Goal: Task Accomplishment & Management: Manage account settings

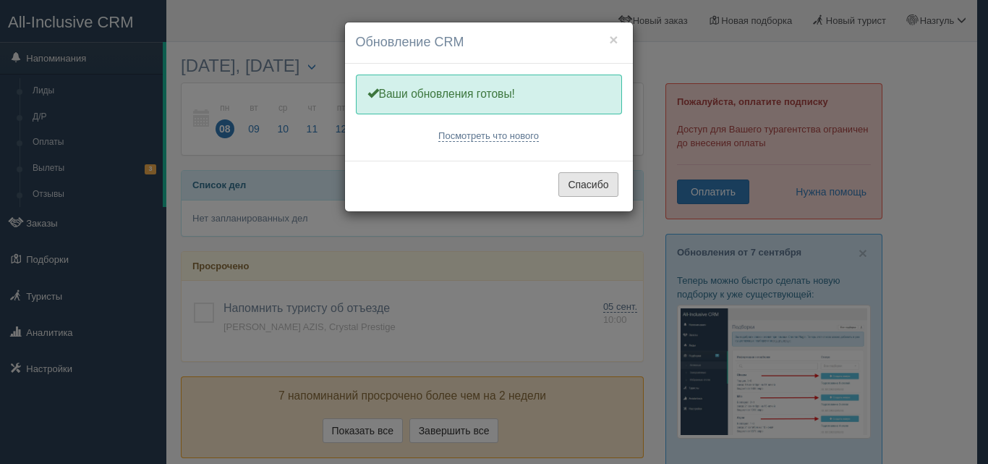
click at [581, 182] on button "Спасибо" at bounding box center [587, 184] width 59 height 25
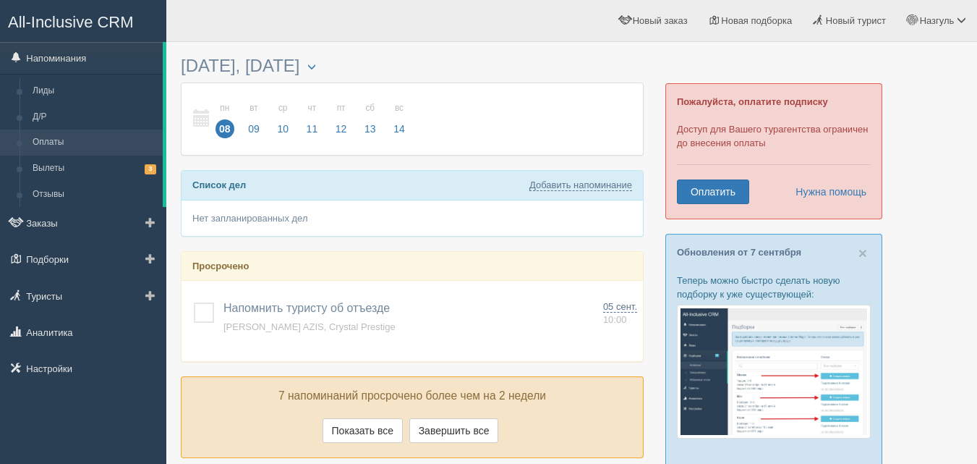
click at [38, 142] on link "Оплаты" at bounding box center [94, 142] width 137 height 26
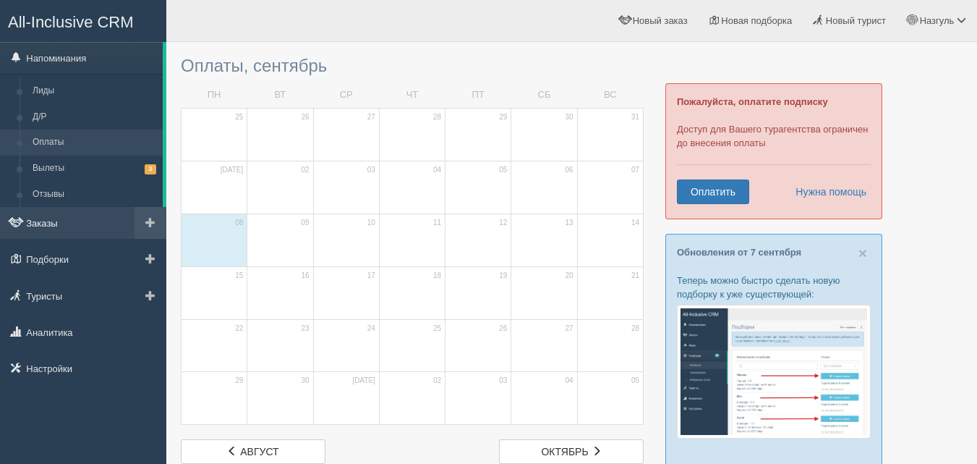
click at [54, 226] on link "Заказы" at bounding box center [83, 223] width 166 height 32
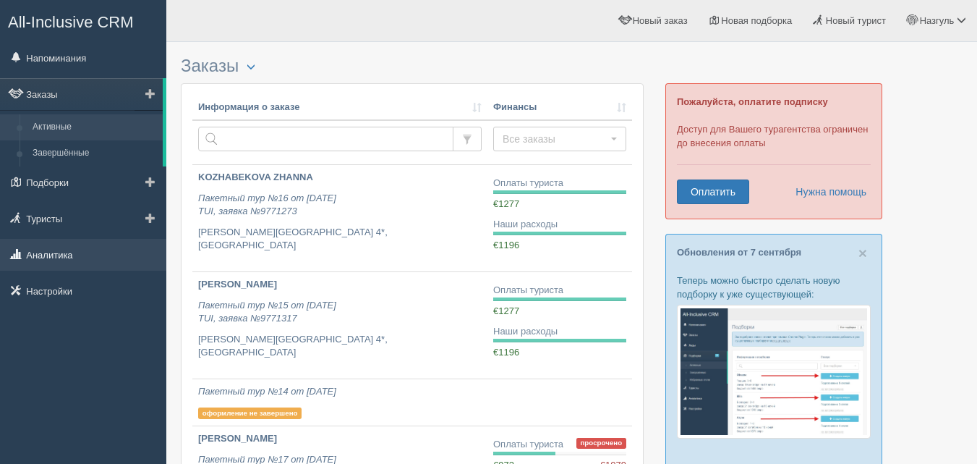
click at [56, 259] on link "Аналитика" at bounding box center [83, 255] width 166 height 32
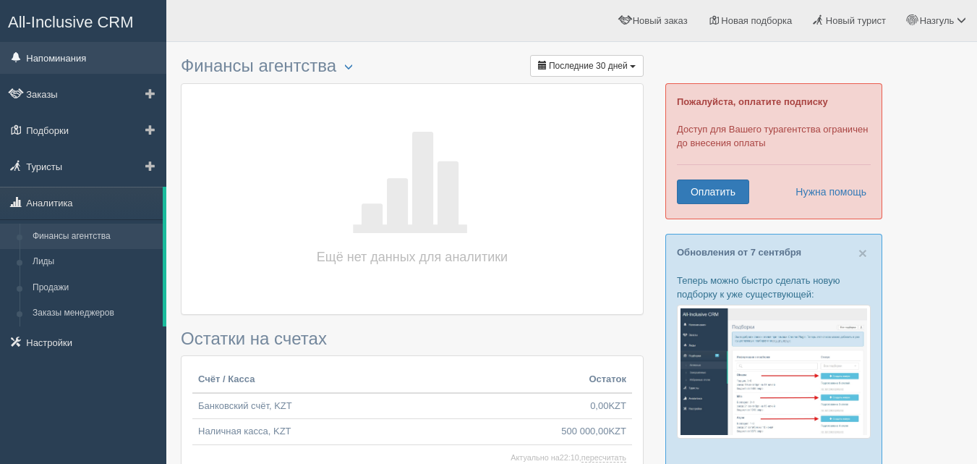
click at [65, 59] on link "Напоминания" at bounding box center [83, 58] width 166 height 32
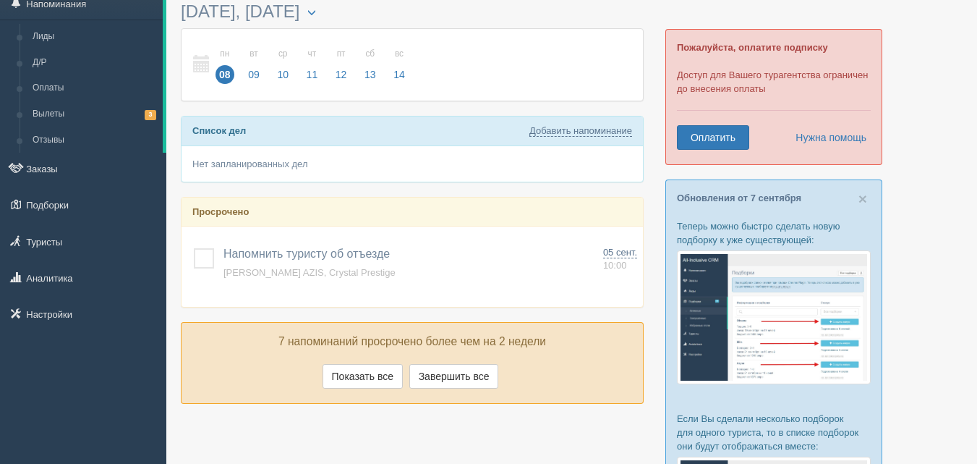
scroll to position [145, 0]
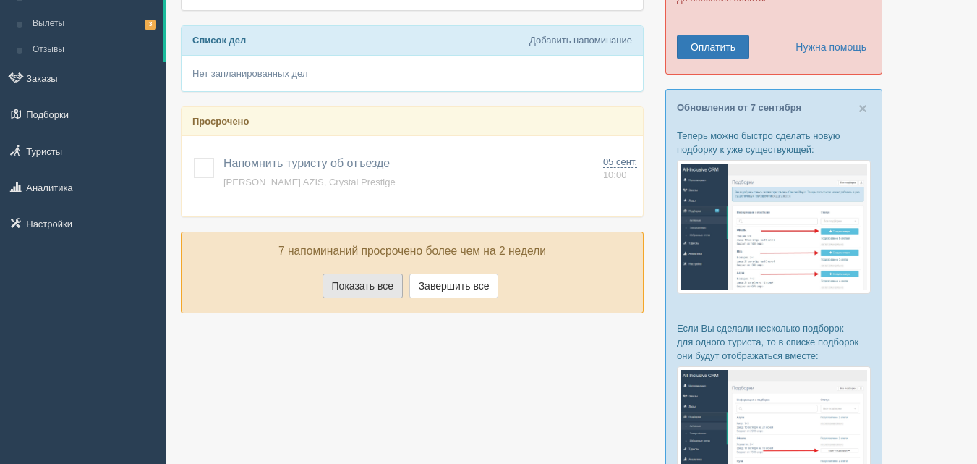
click at [365, 280] on button "Показать все" at bounding box center [363, 285] width 80 height 25
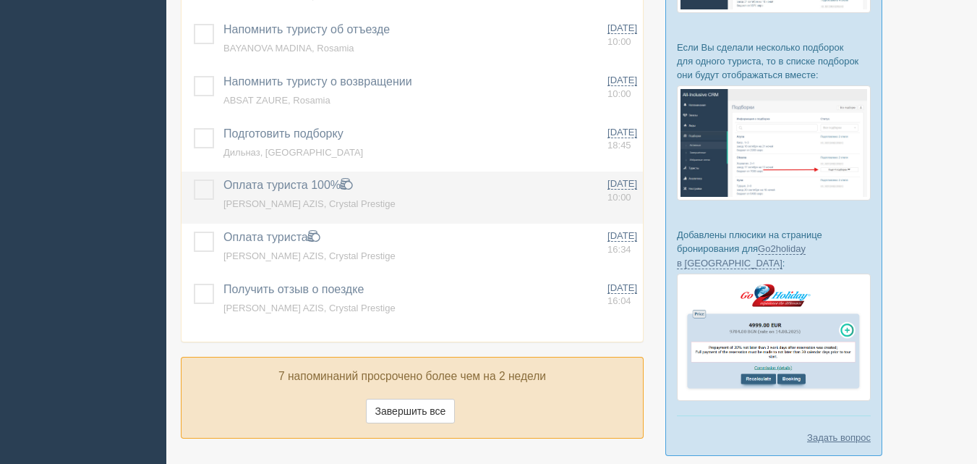
scroll to position [483, 0]
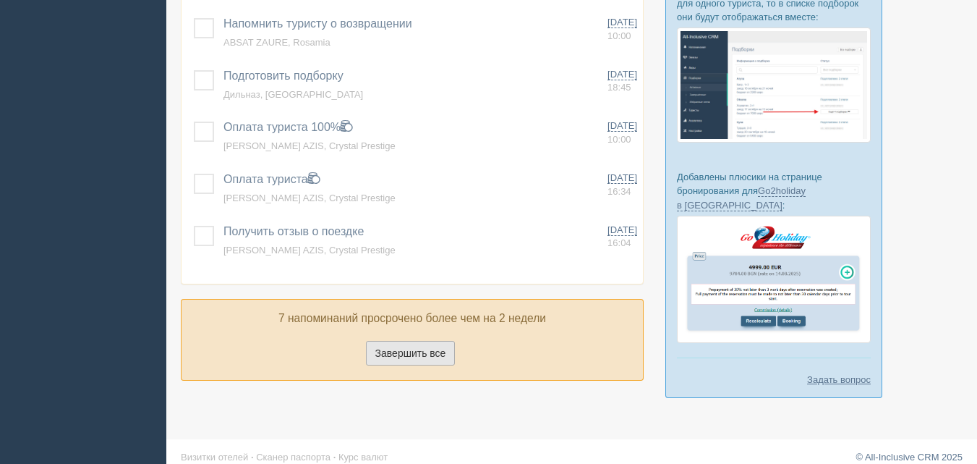
click at [427, 349] on button "Завершить все" at bounding box center [411, 353] width 90 height 25
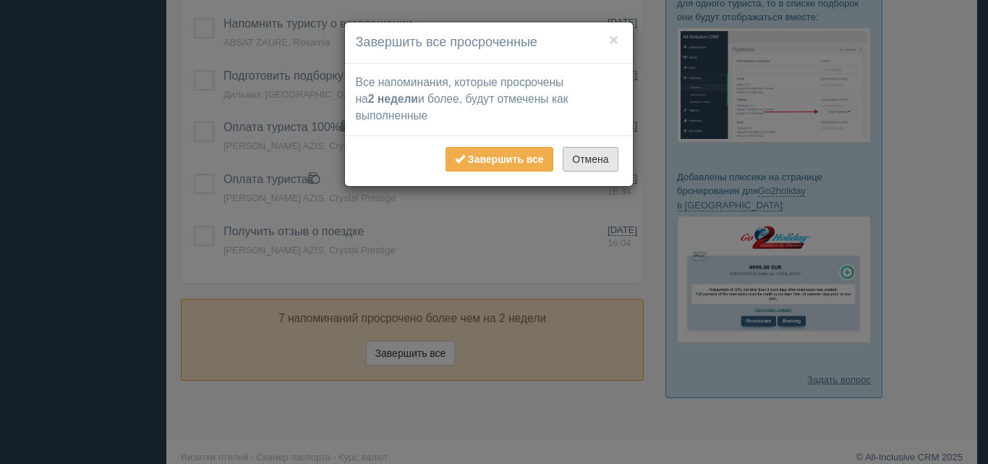
click at [581, 158] on button "Отмена" at bounding box center [590, 159] width 55 height 25
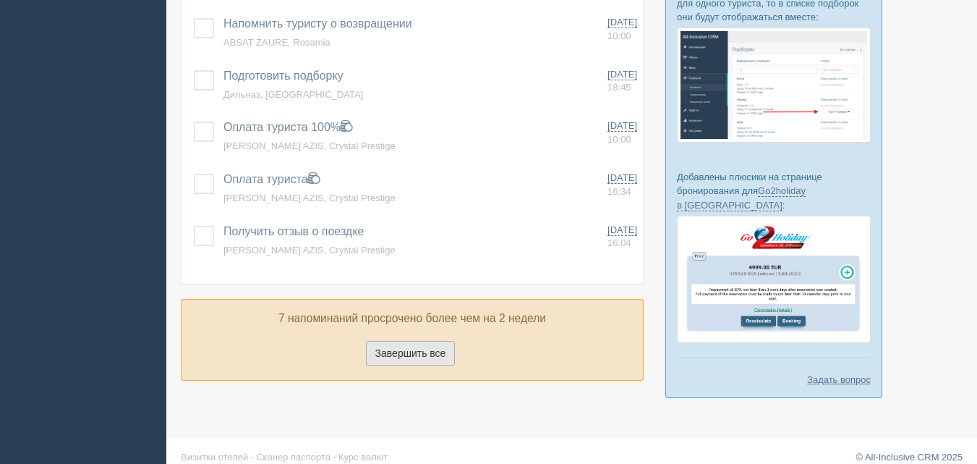
click at [389, 355] on button "Завершить все" at bounding box center [411, 353] width 90 height 25
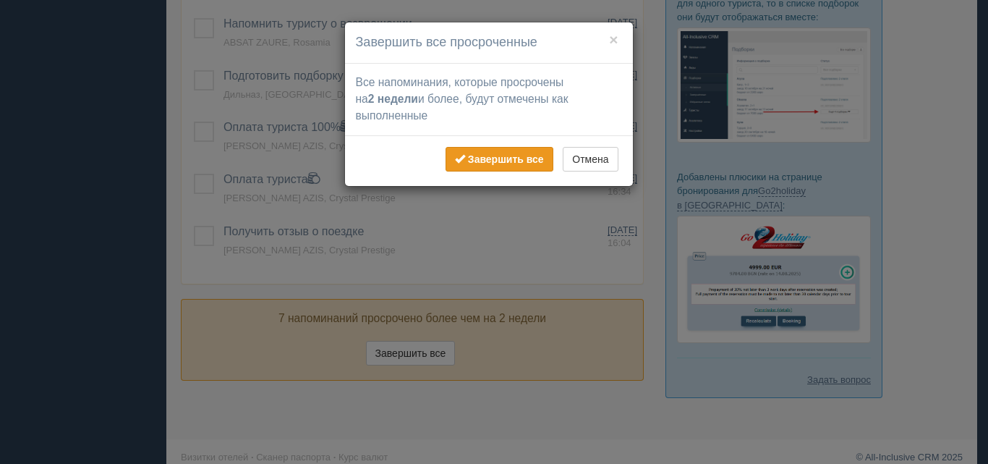
click at [479, 161] on b "Завершить все" at bounding box center [506, 159] width 76 height 12
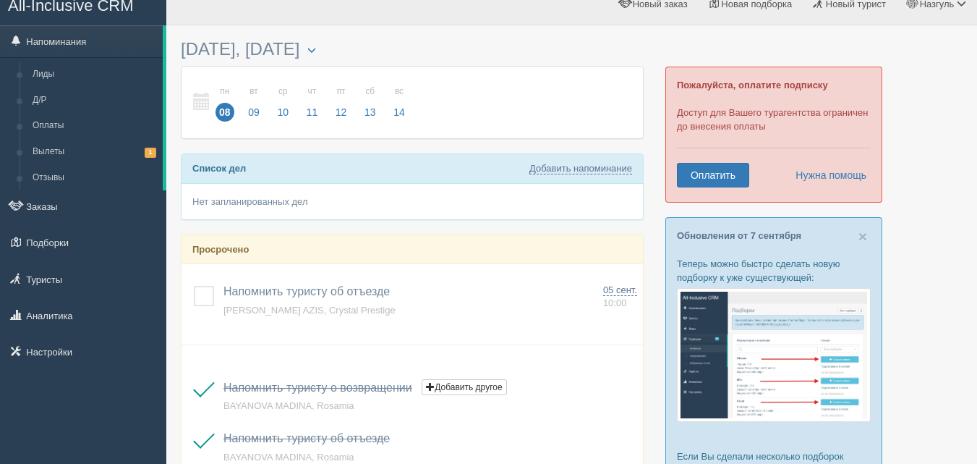
scroll to position [0, 0]
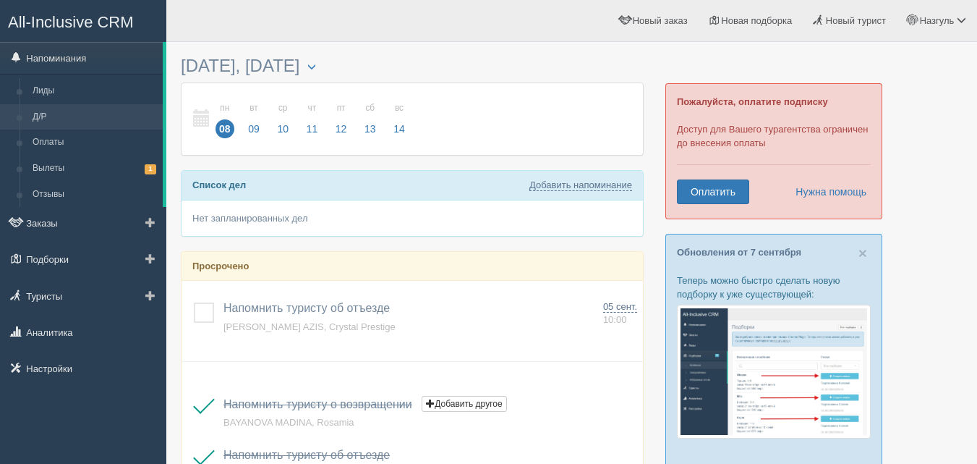
click at [68, 106] on link "Д/Р" at bounding box center [94, 117] width 137 height 26
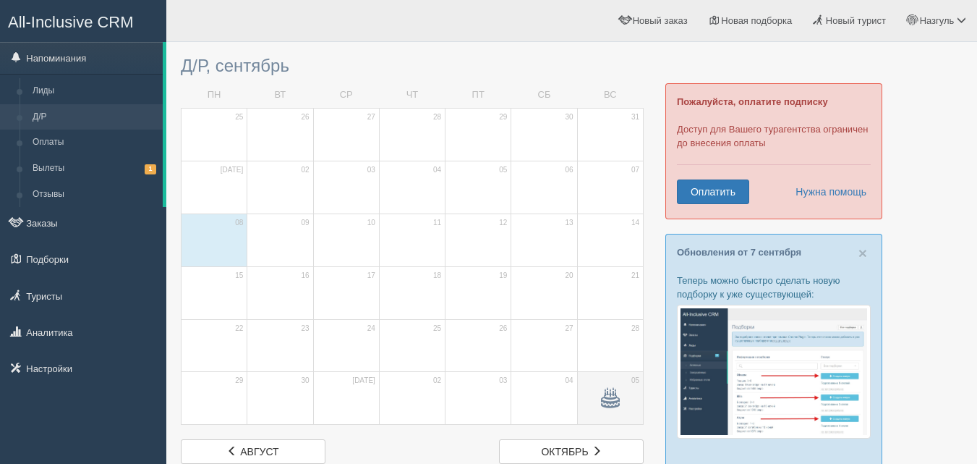
click at [603, 401] on span at bounding box center [610, 399] width 17 height 17
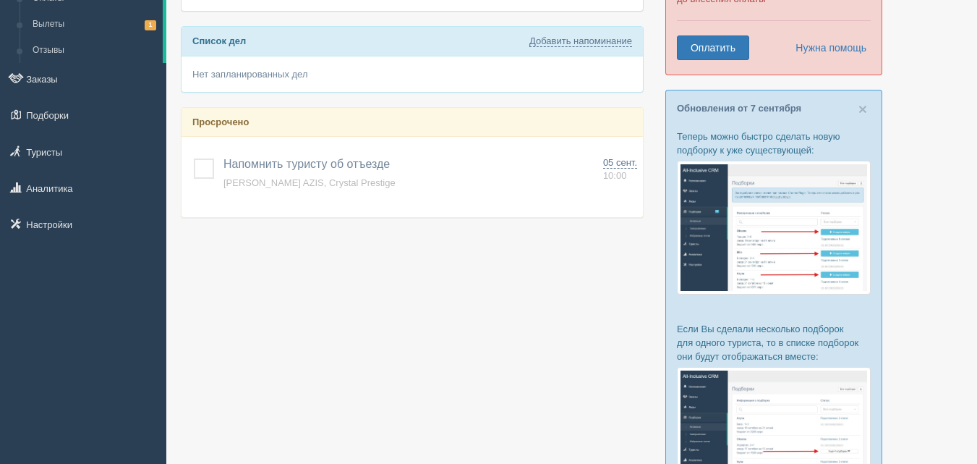
scroll to position [145, 0]
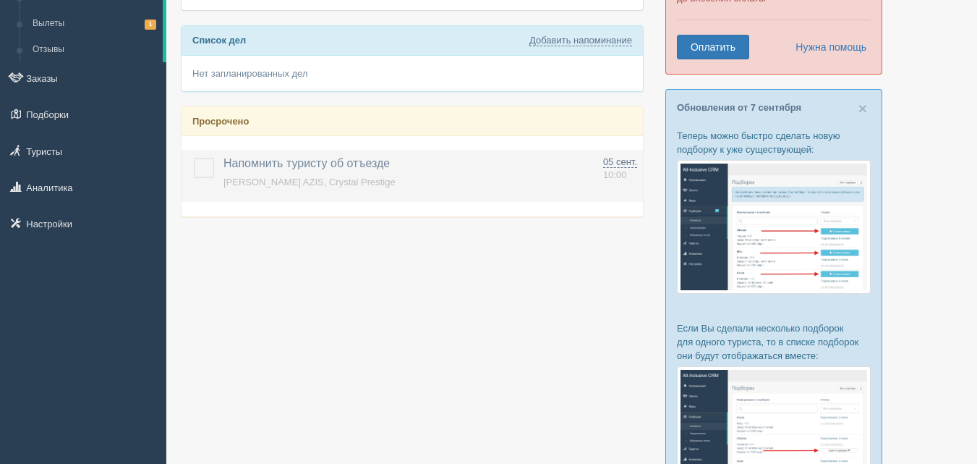
click at [194, 158] on label at bounding box center [194, 158] width 0 height 0
click at [0, 0] on input "checkbox" at bounding box center [0, 0] width 0 height 0
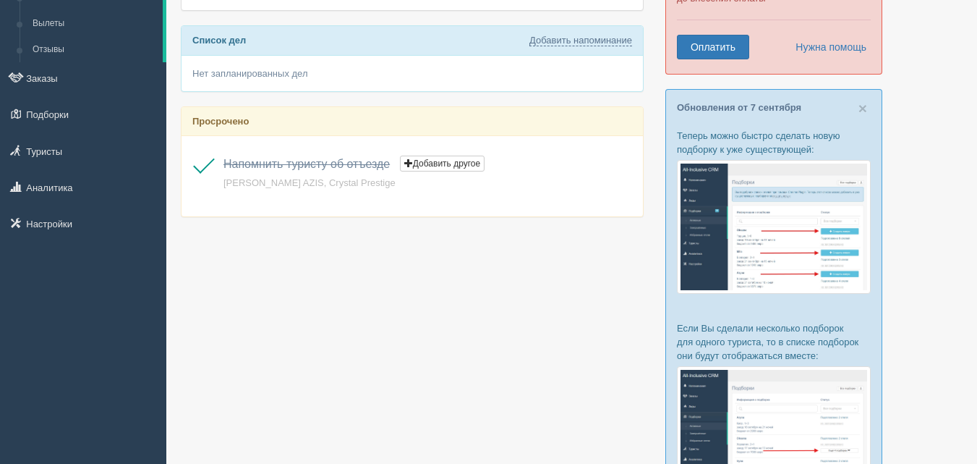
scroll to position [72, 0]
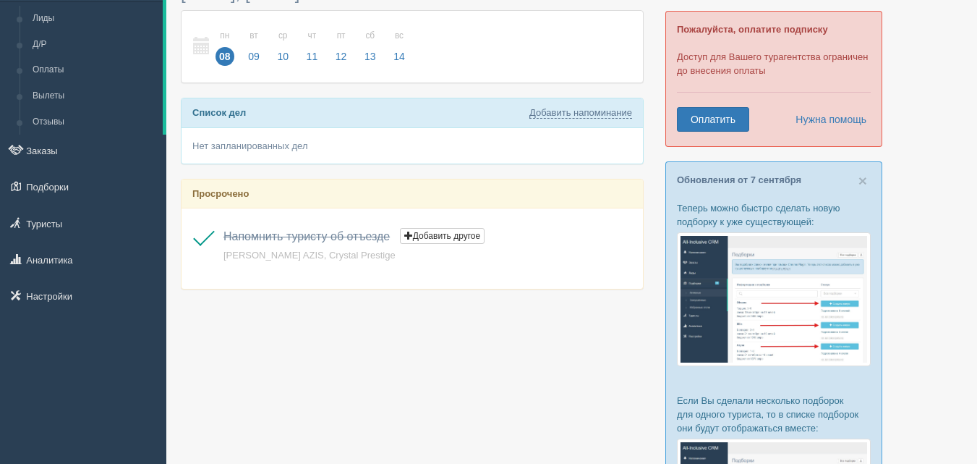
click at [278, 183] on div "Просрочено" at bounding box center [412, 193] width 461 height 29
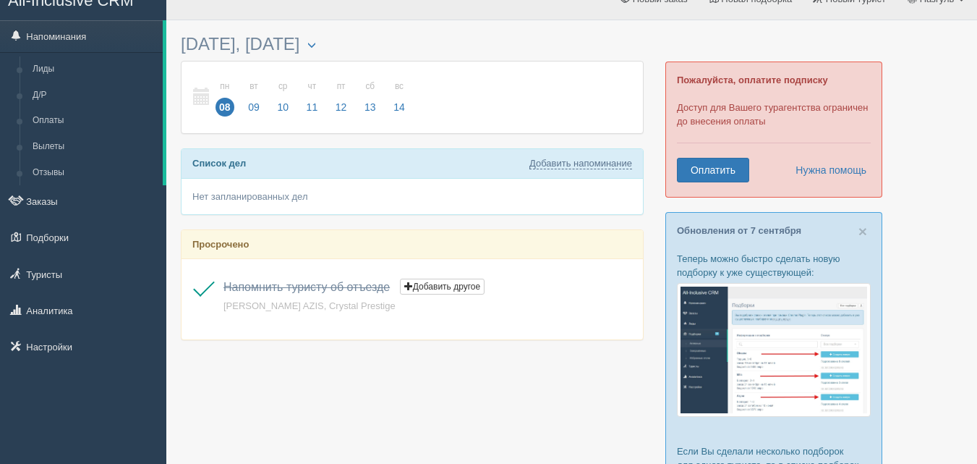
scroll to position [0, 0]
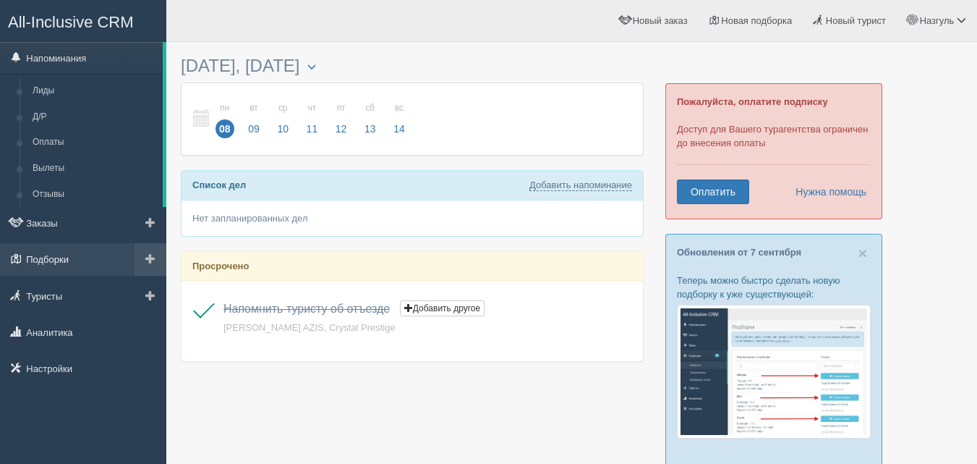
click at [72, 254] on link "Подборки" at bounding box center [83, 259] width 166 height 32
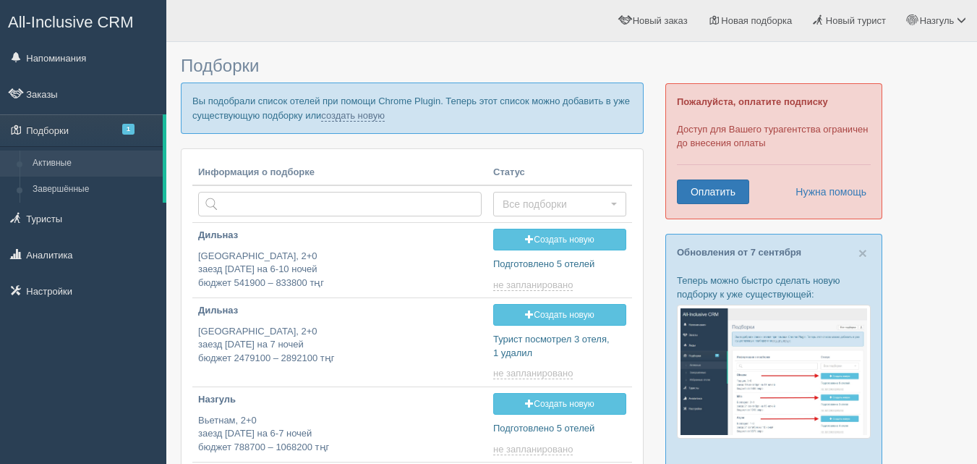
type input "2025-09-08 20:00"
click at [744, 24] on span "Новая подборка" at bounding box center [756, 20] width 71 height 11
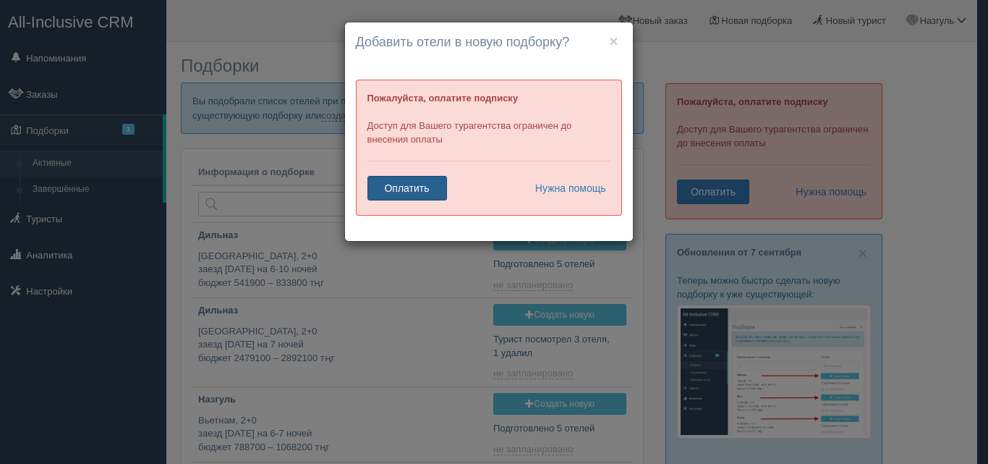
click at [422, 187] on link "Оплатить" at bounding box center [407, 188] width 80 height 25
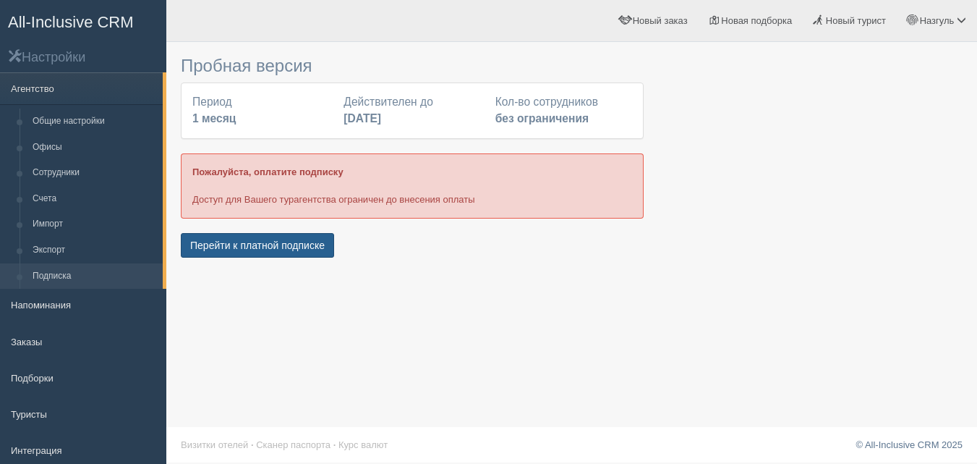
click at [301, 249] on button "Перейти к платной подписке" at bounding box center [257, 245] width 153 height 25
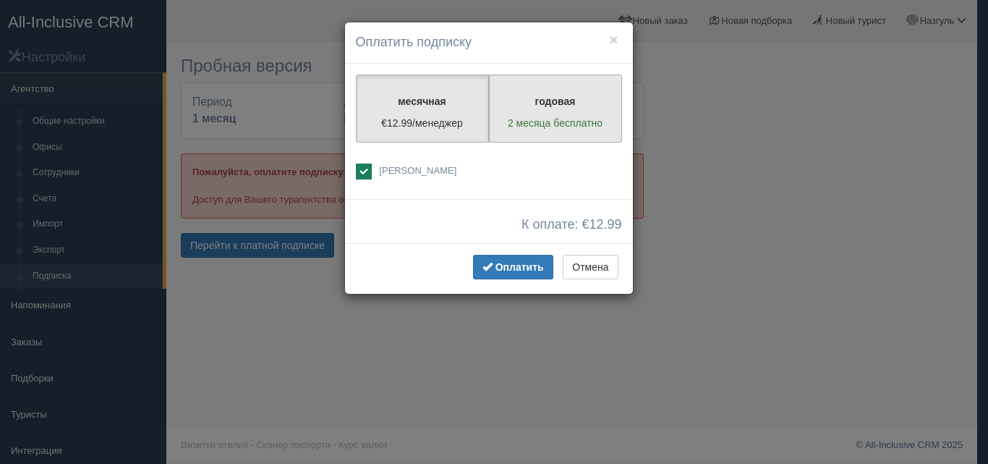
click at [563, 108] on p "годовая" at bounding box center [555, 101] width 114 height 14
radio input "true"
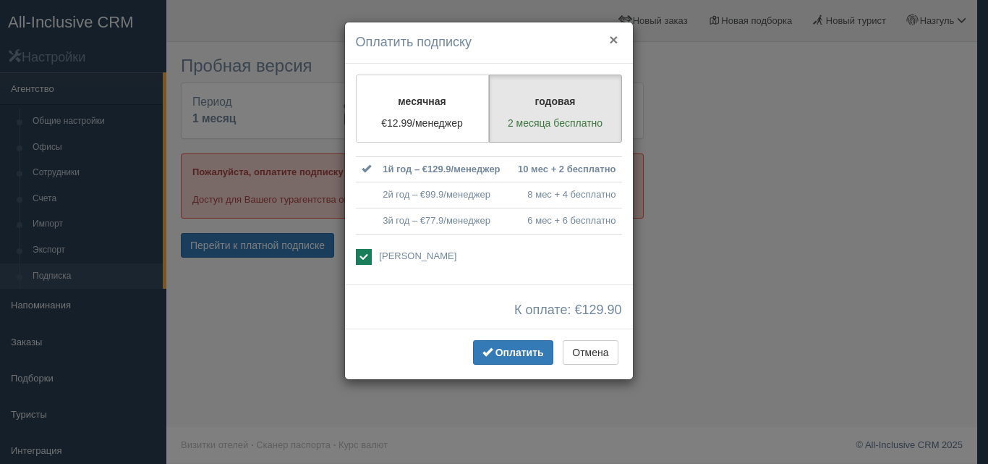
click at [610, 44] on button "×" at bounding box center [613, 39] width 9 height 15
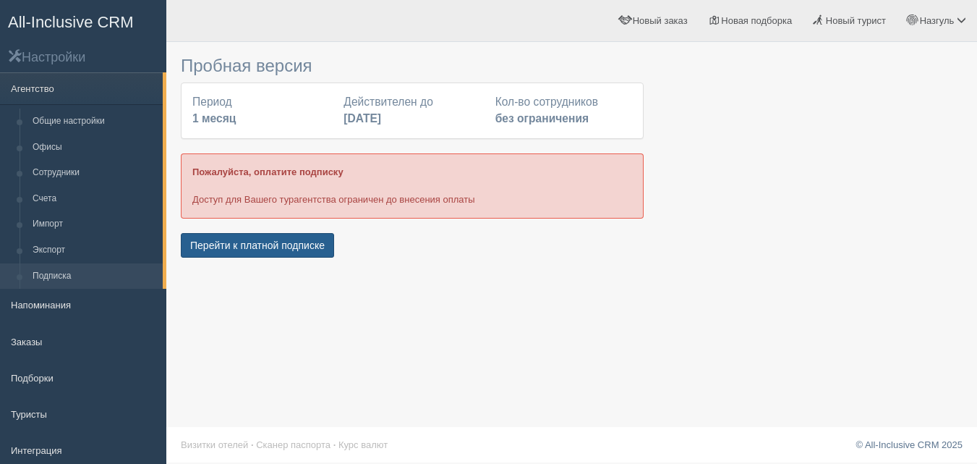
click at [310, 242] on button "Перейти к платной подписке" at bounding box center [257, 245] width 153 height 25
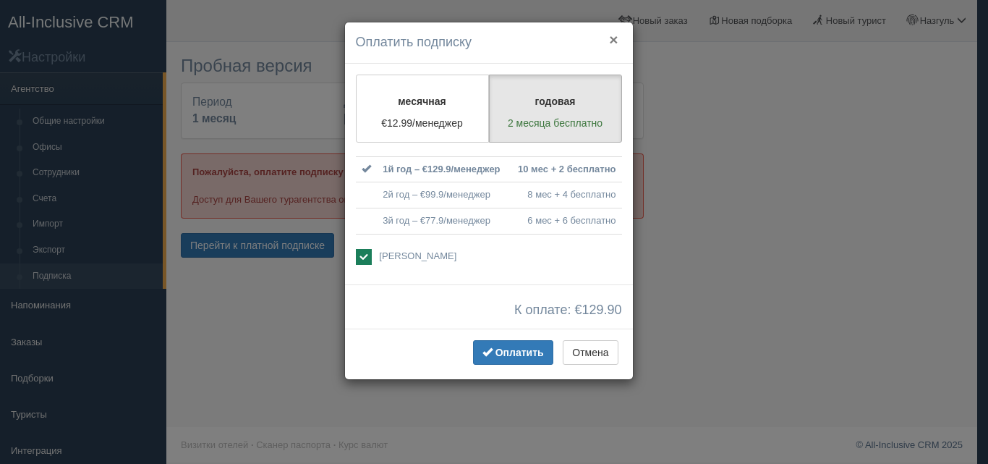
click at [615, 36] on button "×" at bounding box center [613, 39] width 9 height 15
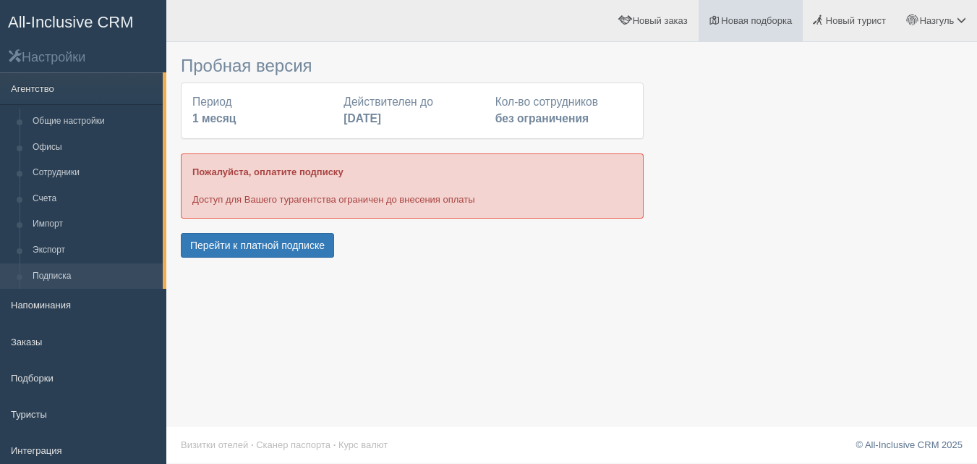
click at [764, 21] on span "Новая подборка" at bounding box center [756, 20] width 71 height 11
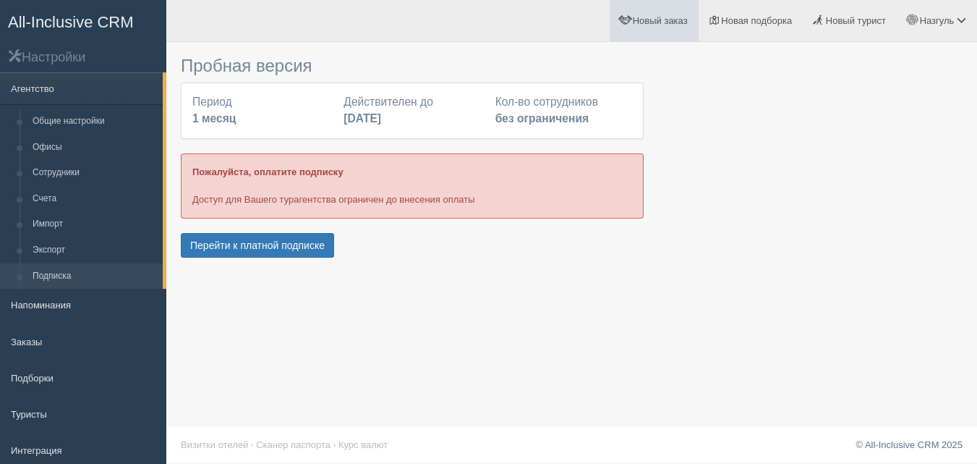
click at [658, 17] on span "Новый заказ" at bounding box center [660, 20] width 55 height 11
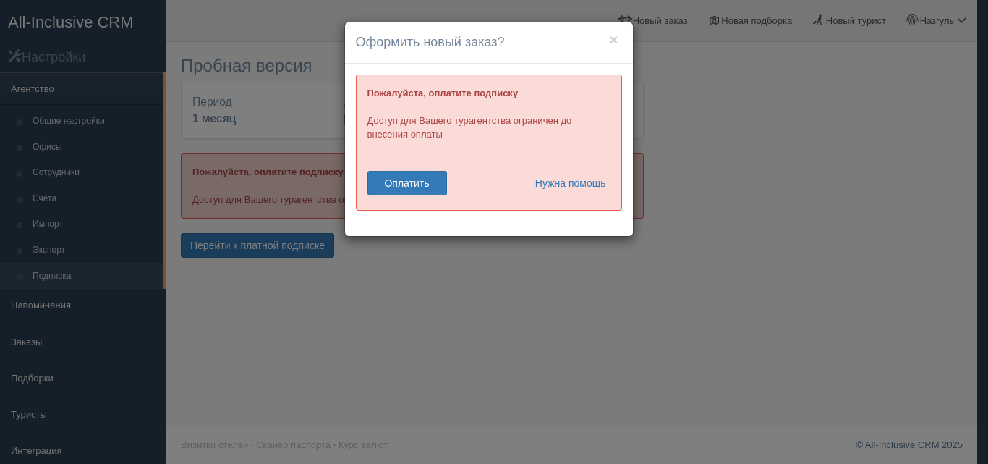
click at [608, 35] on h4 "Оформить новый заказ?" at bounding box center [489, 42] width 266 height 19
click at [615, 35] on button "×" at bounding box center [613, 39] width 9 height 15
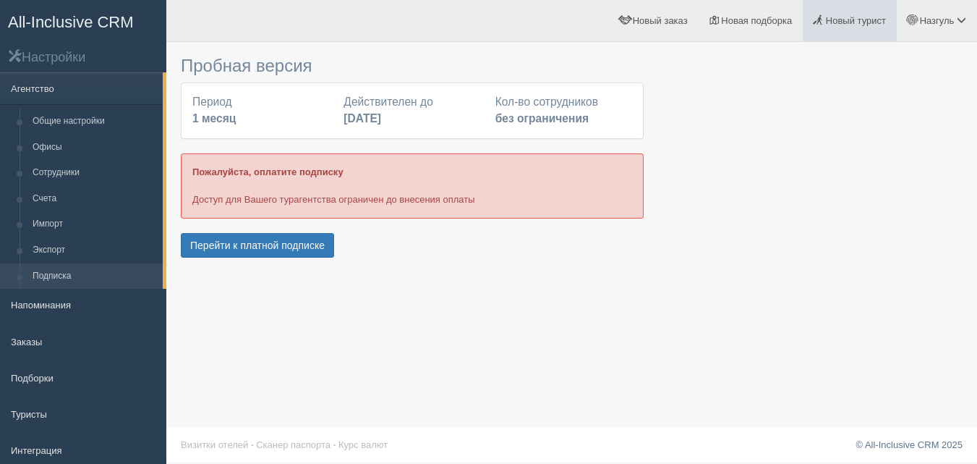
click at [860, 24] on span "Новый турист" at bounding box center [856, 20] width 60 height 11
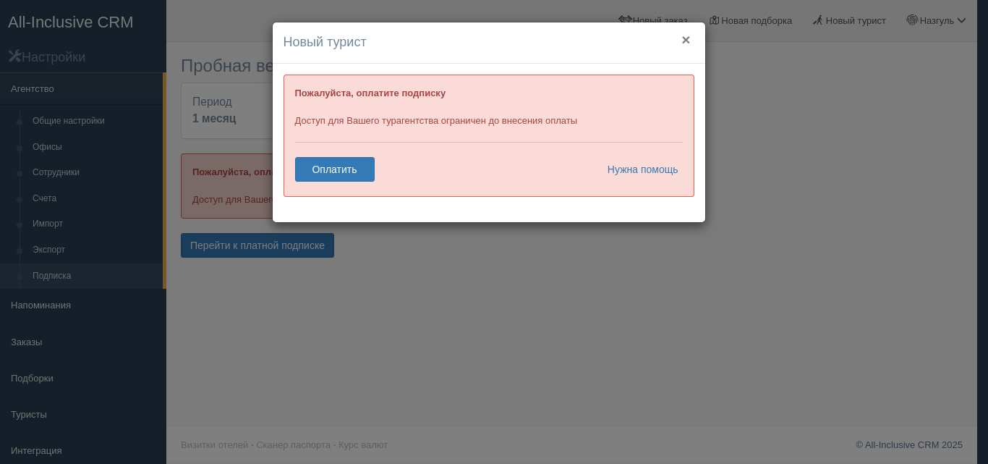
click at [688, 43] on button "×" at bounding box center [685, 39] width 9 height 15
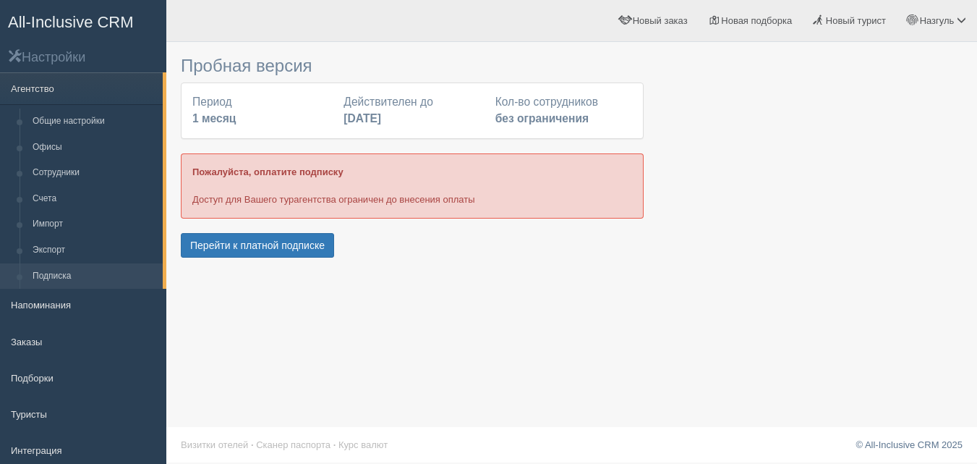
click at [532, 273] on div "Пробная версия Период 1 месяц Действителен до 15 июля 2025 Кол-во сотрудников б…" at bounding box center [571, 232] width 811 height 464
click at [40, 338] on link "Заказы" at bounding box center [83, 341] width 166 height 32
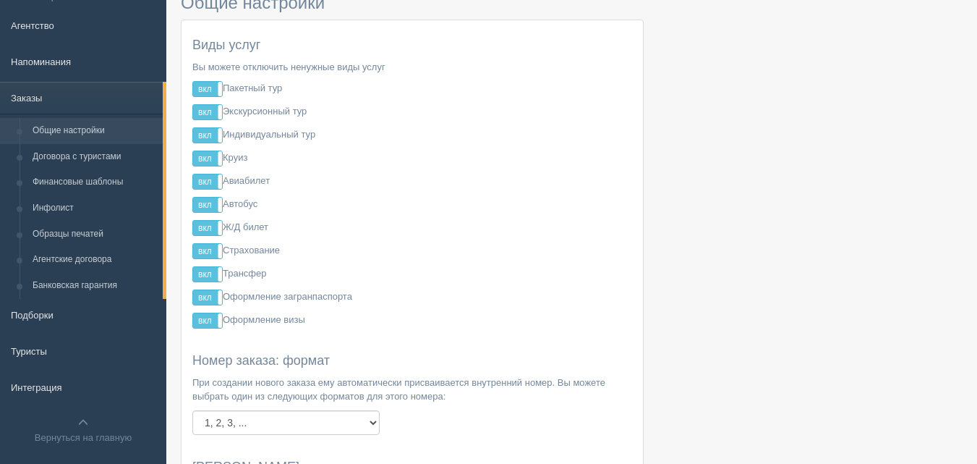
scroll to position [145, 0]
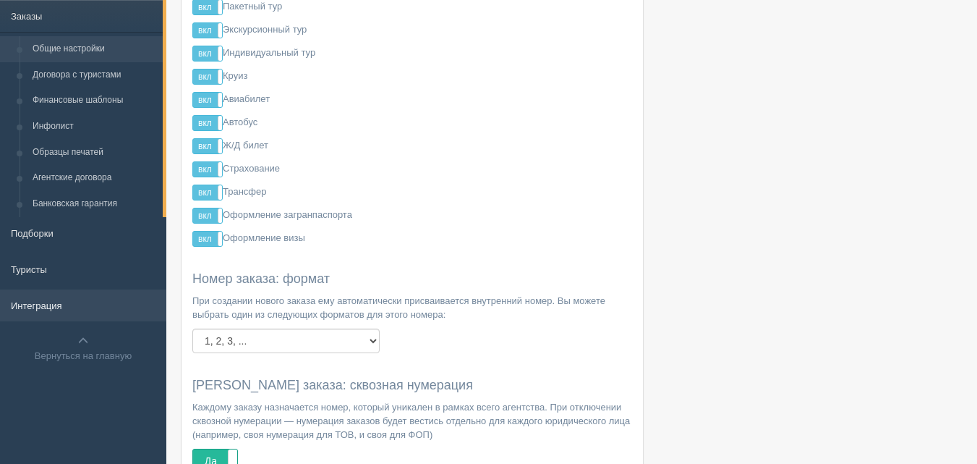
click at [61, 299] on link "Интеграция" at bounding box center [83, 305] width 166 height 32
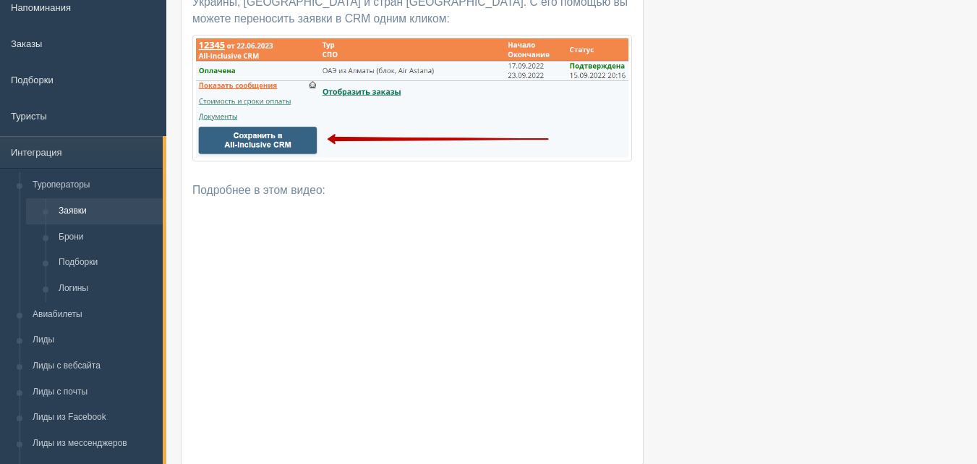
scroll to position [145, 0]
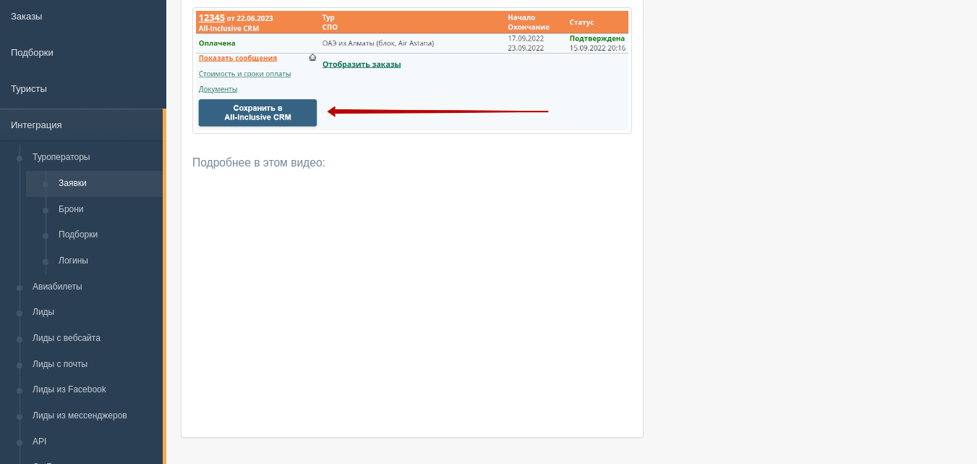
click at [717, 252] on div at bounding box center [572, 420] width 782 height 1031
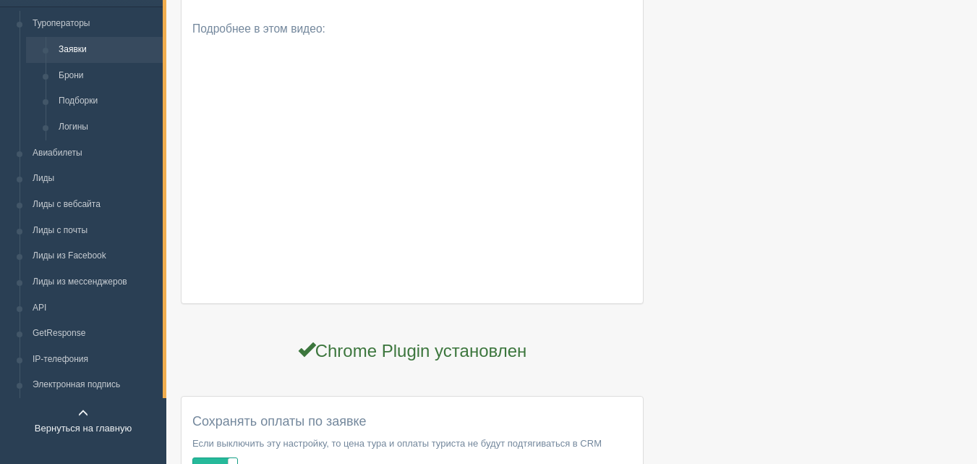
scroll to position [434, 0]
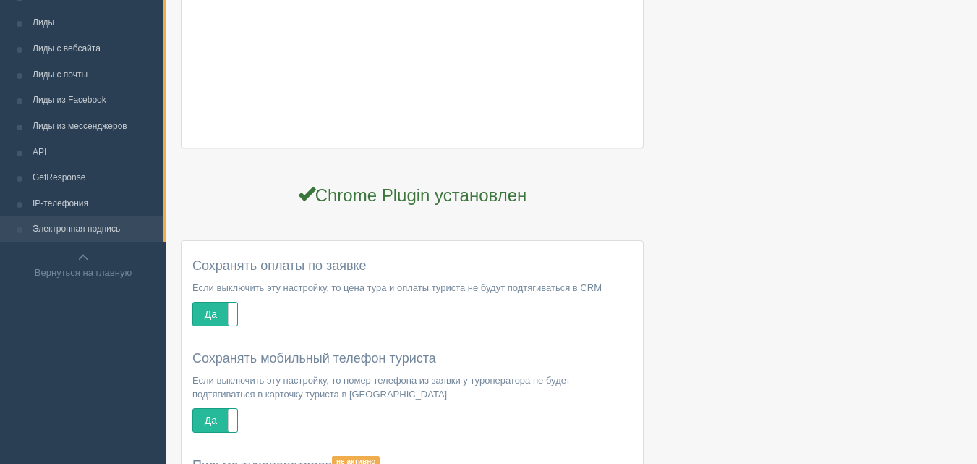
click at [95, 229] on link "Электронная подпись" at bounding box center [94, 229] width 137 height 26
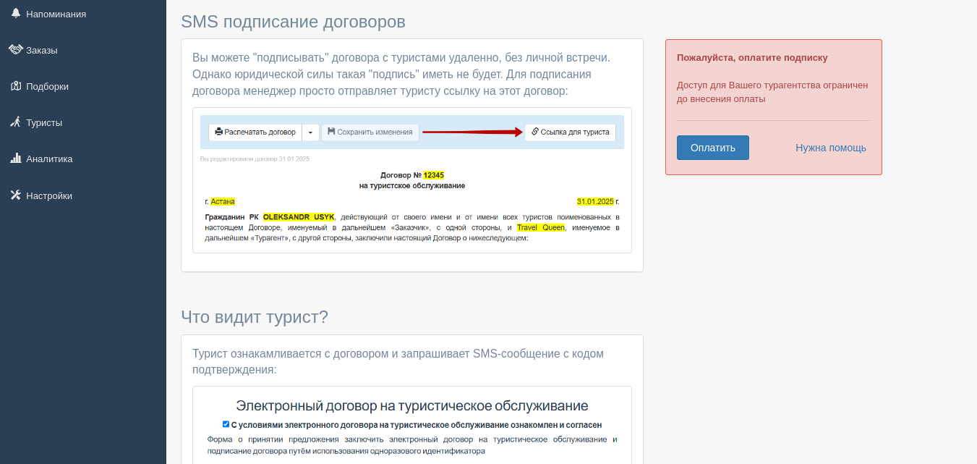
scroll to position [8, 0]
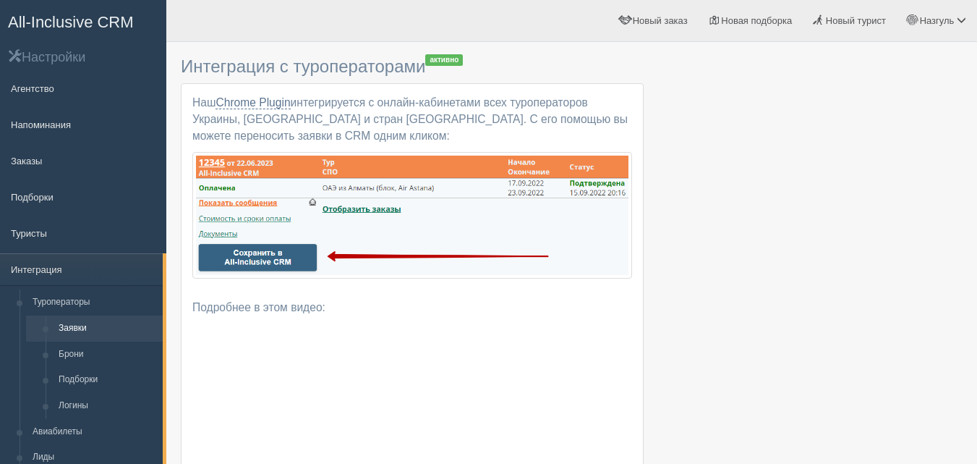
scroll to position [434, 0]
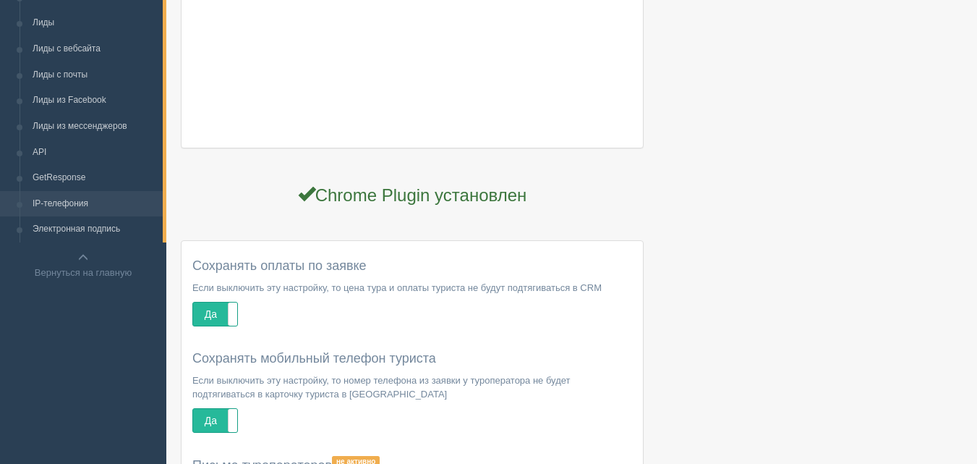
click at [84, 203] on link "IP-телефония" at bounding box center [94, 204] width 137 height 26
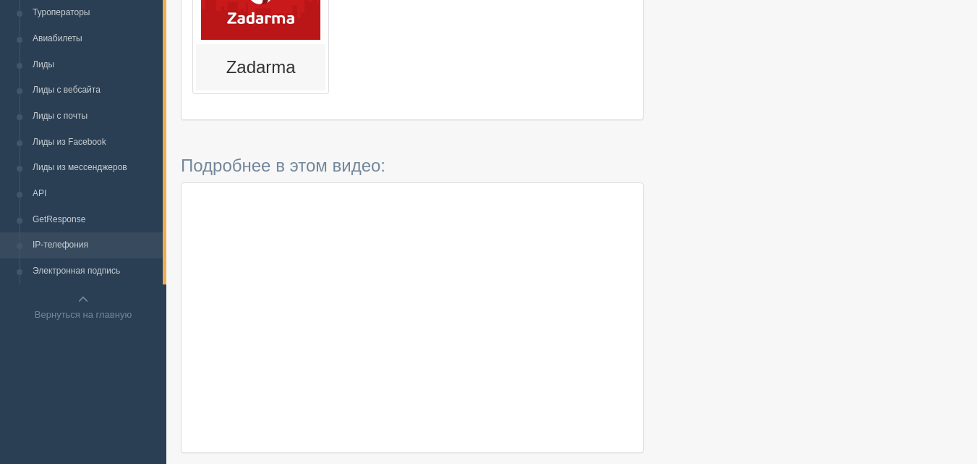
scroll to position [358, 0]
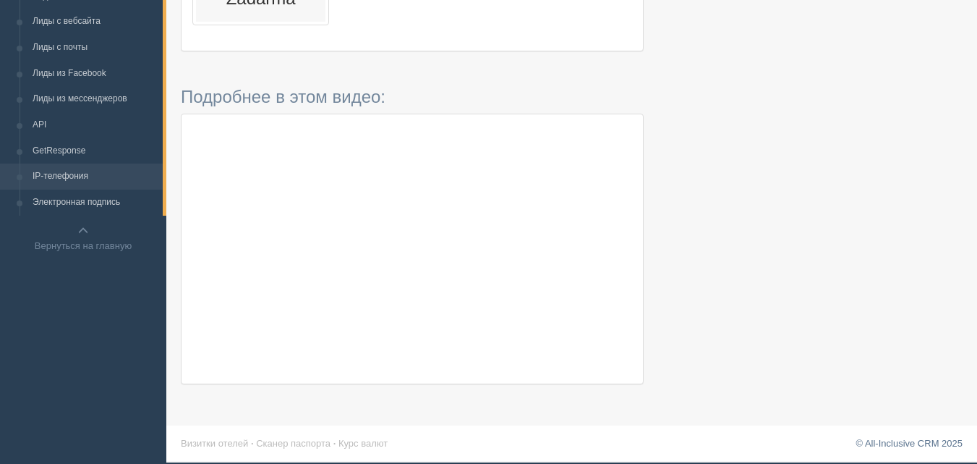
click at [78, 179] on link "IP-телефония" at bounding box center [94, 176] width 137 height 26
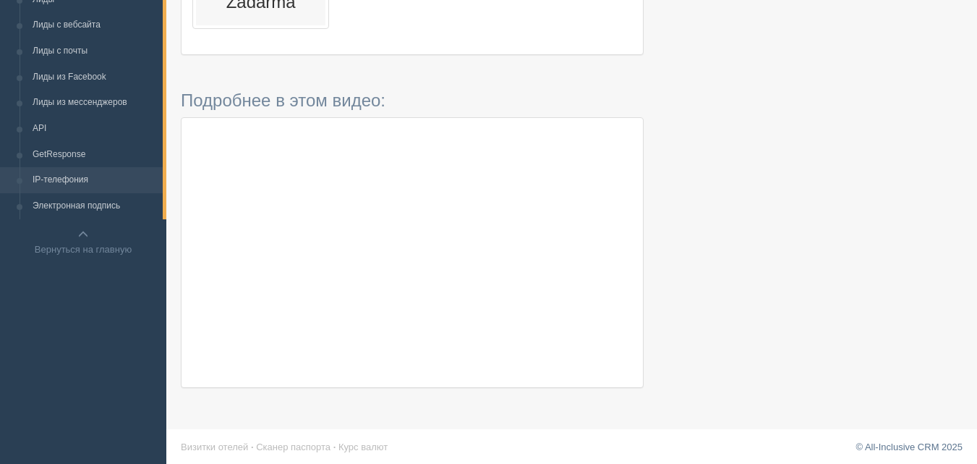
scroll to position [358, 0]
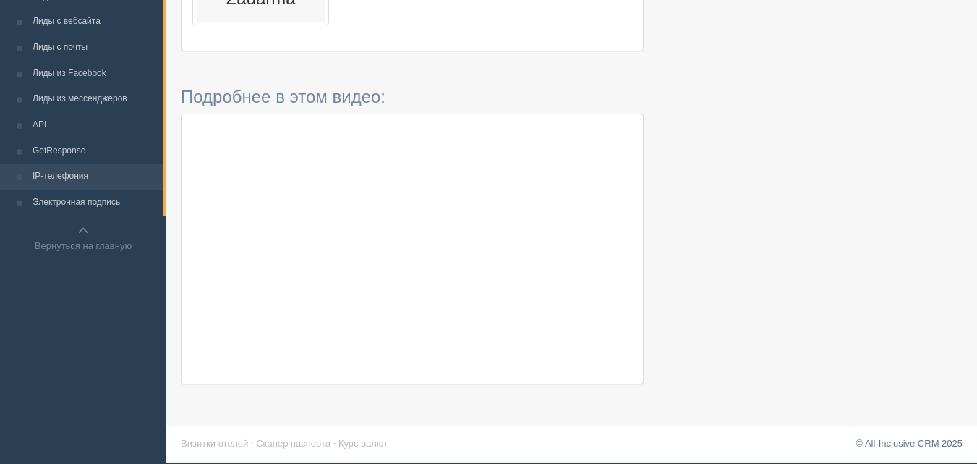
click at [17, 174] on li "IP-телефония" at bounding box center [81, 176] width 163 height 26
click at [16, 176] on li "IP-телефония" at bounding box center [81, 176] width 163 height 26
click at [17, 202] on li "Электронная подпись" at bounding box center [81, 202] width 163 height 26
click at [87, 228] on span at bounding box center [83, 231] width 10 height 10
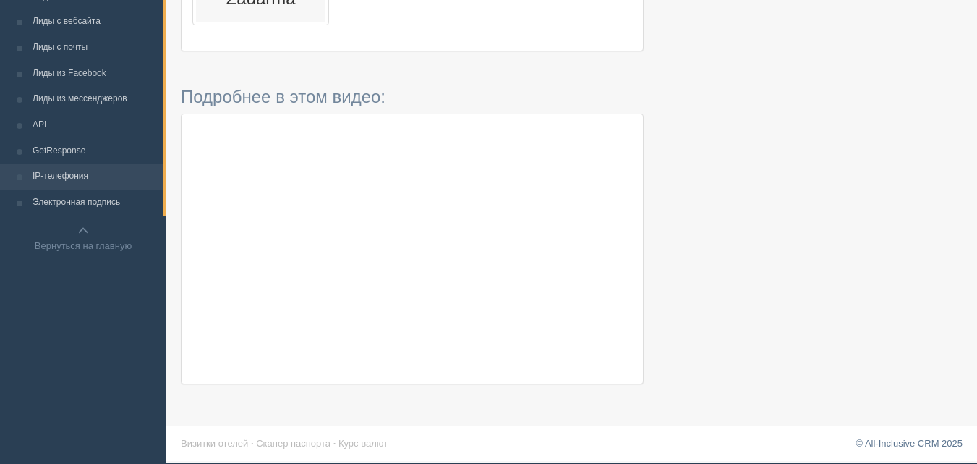
click at [60, 181] on link "IP-телефония" at bounding box center [94, 176] width 137 height 26
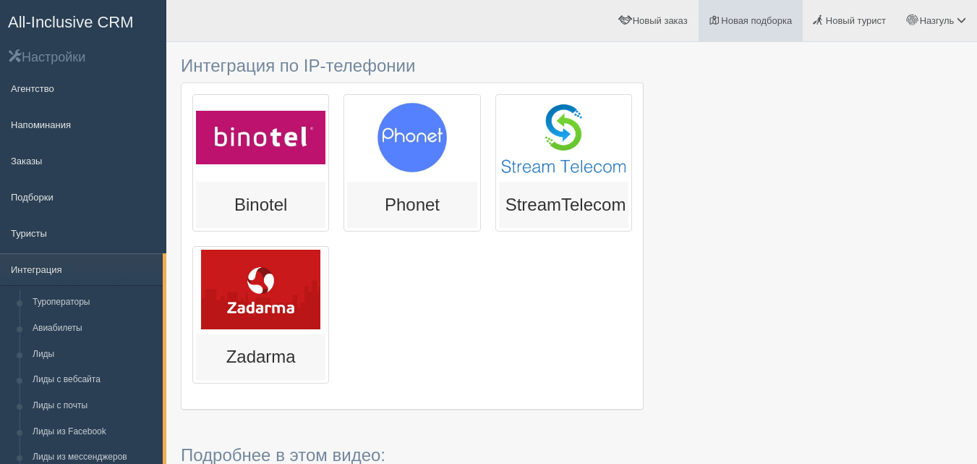
click at [746, 22] on span "Новая подборка" at bounding box center [756, 20] width 71 height 11
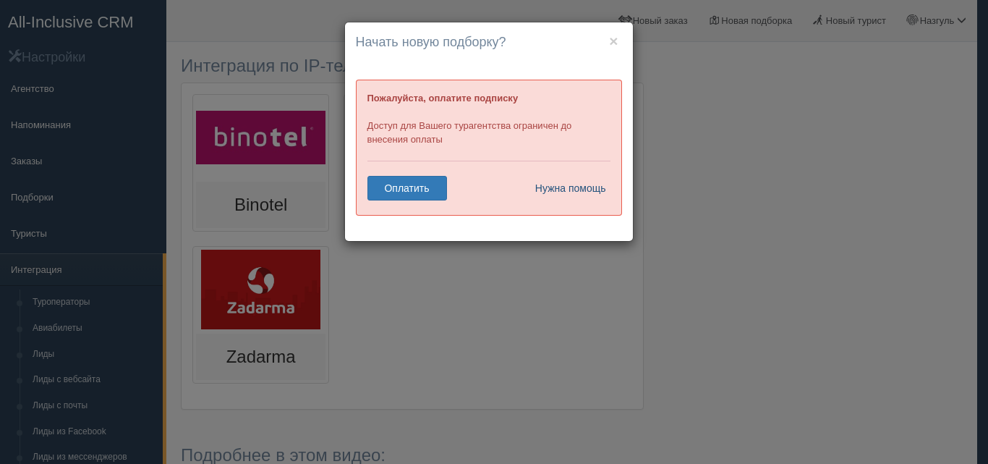
click at [556, 192] on link "Нужна помощь" at bounding box center [566, 188] width 81 height 25
